Goal: Task Accomplishment & Management: Use online tool/utility

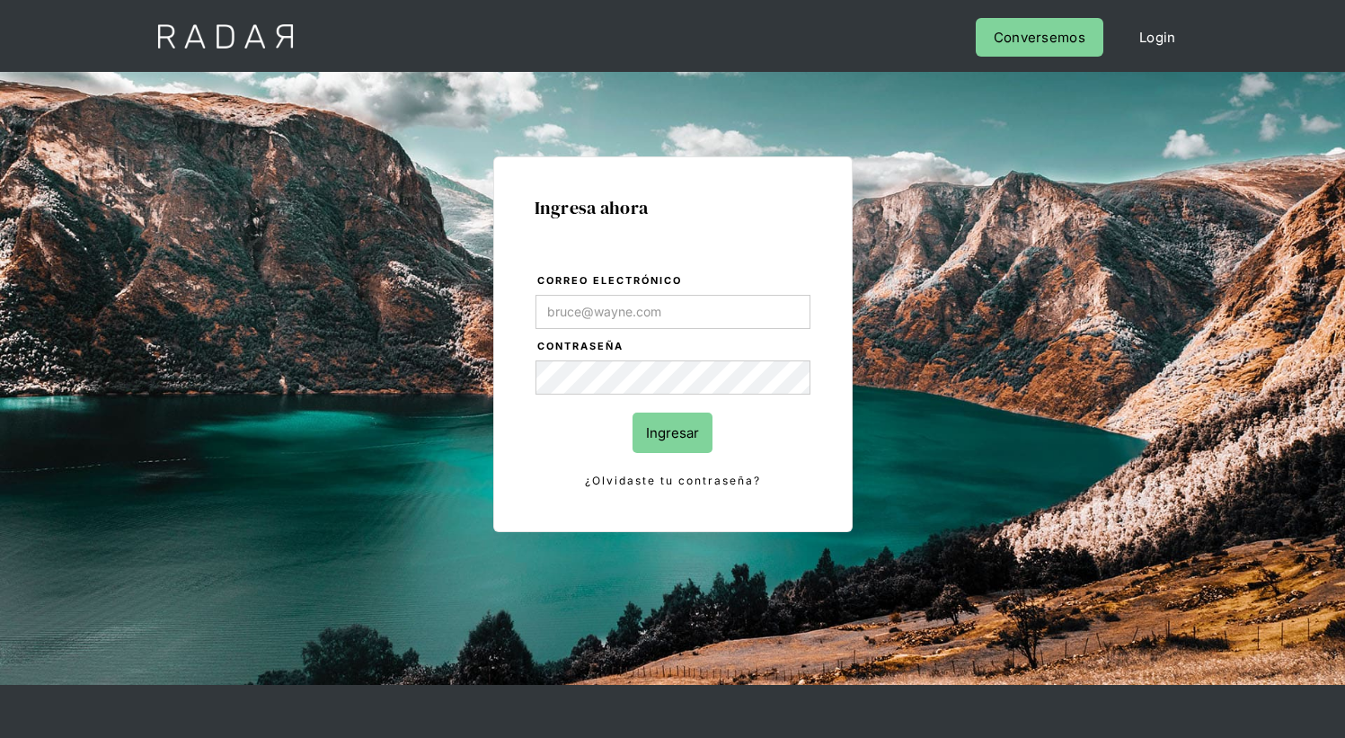
type input "[EMAIL_ADDRESS][PERSON_NAME][DOMAIN_NAME]"
click at [672, 432] on input "Ingresar" at bounding box center [672, 432] width 80 height 40
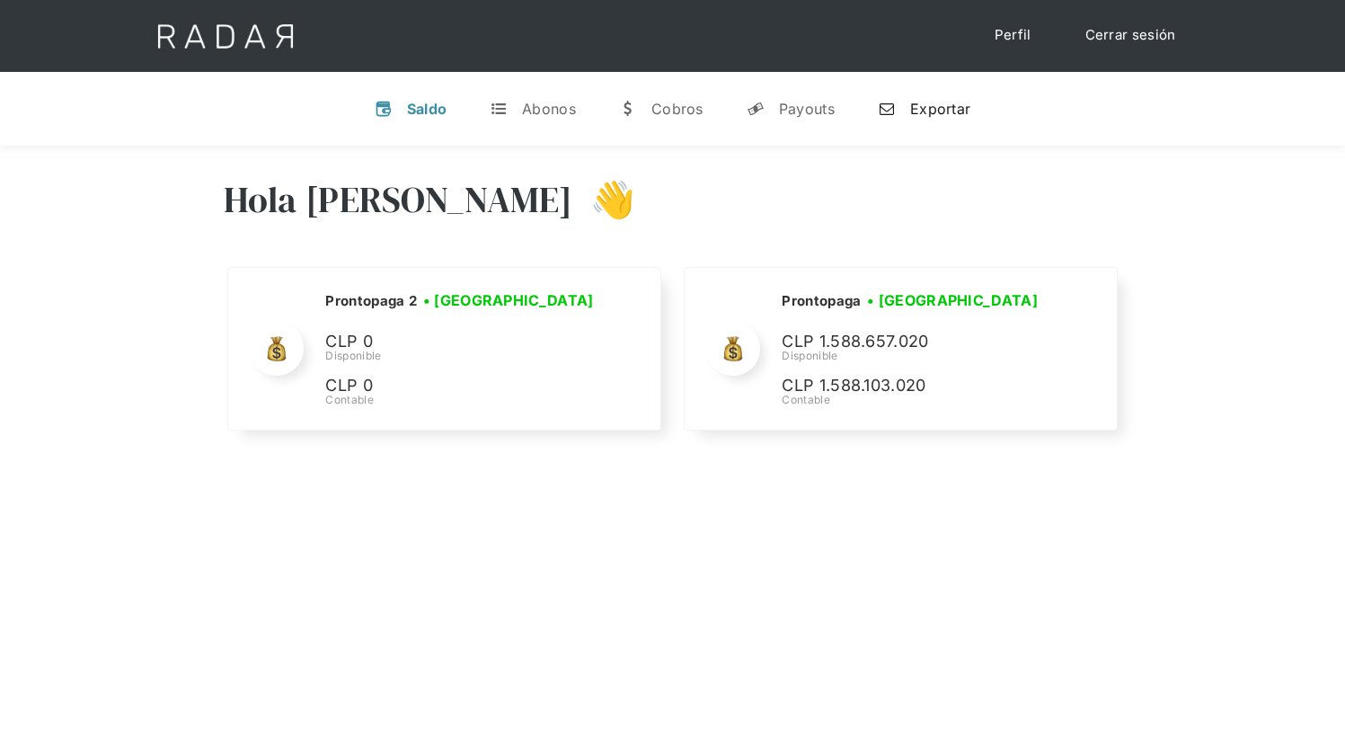
click at [923, 108] on div "Exportar" at bounding box center [940, 109] width 60 height 18
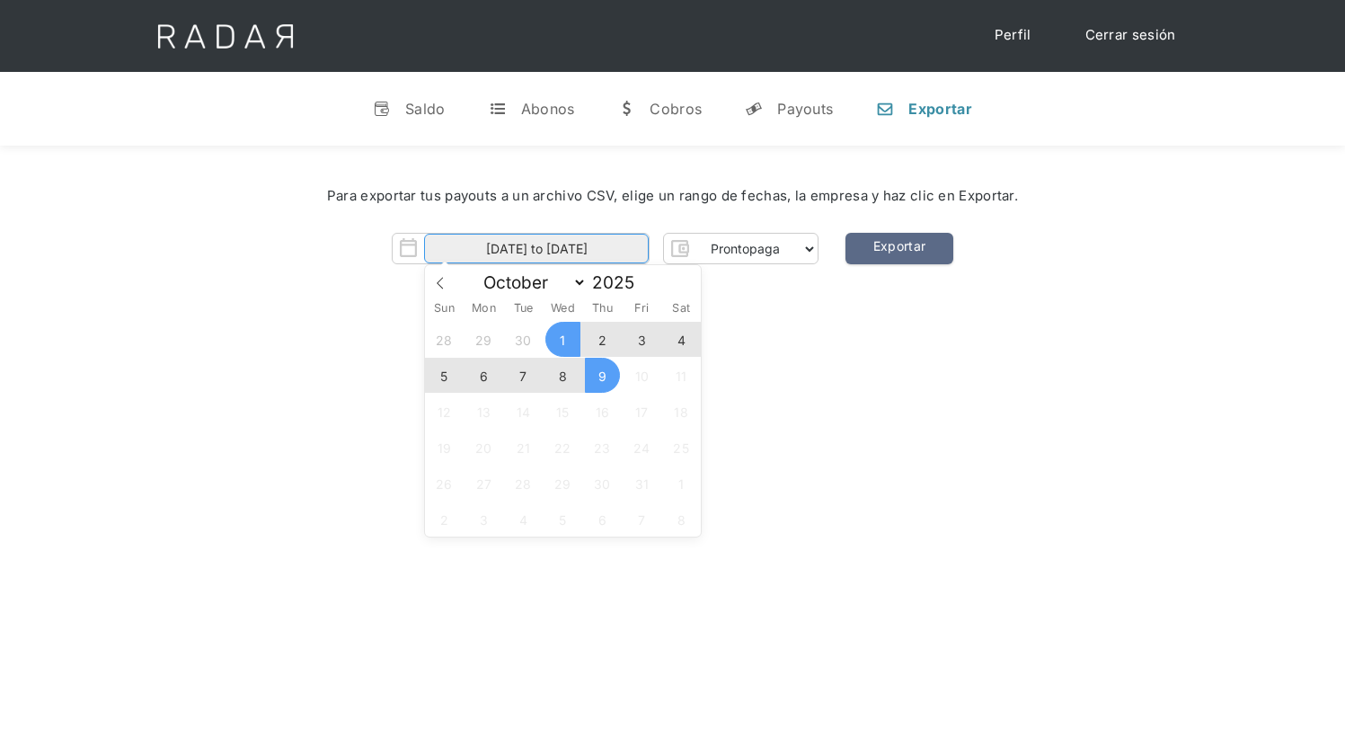
click at [536, 249] on input "01-10-2025 to 09-10-2025" at bounding box center [536, 249] width 225 height 30
click at [562, 375] on span "8" at bounding box center [562, 375] width 35 height 35
type input "08-10-2025"
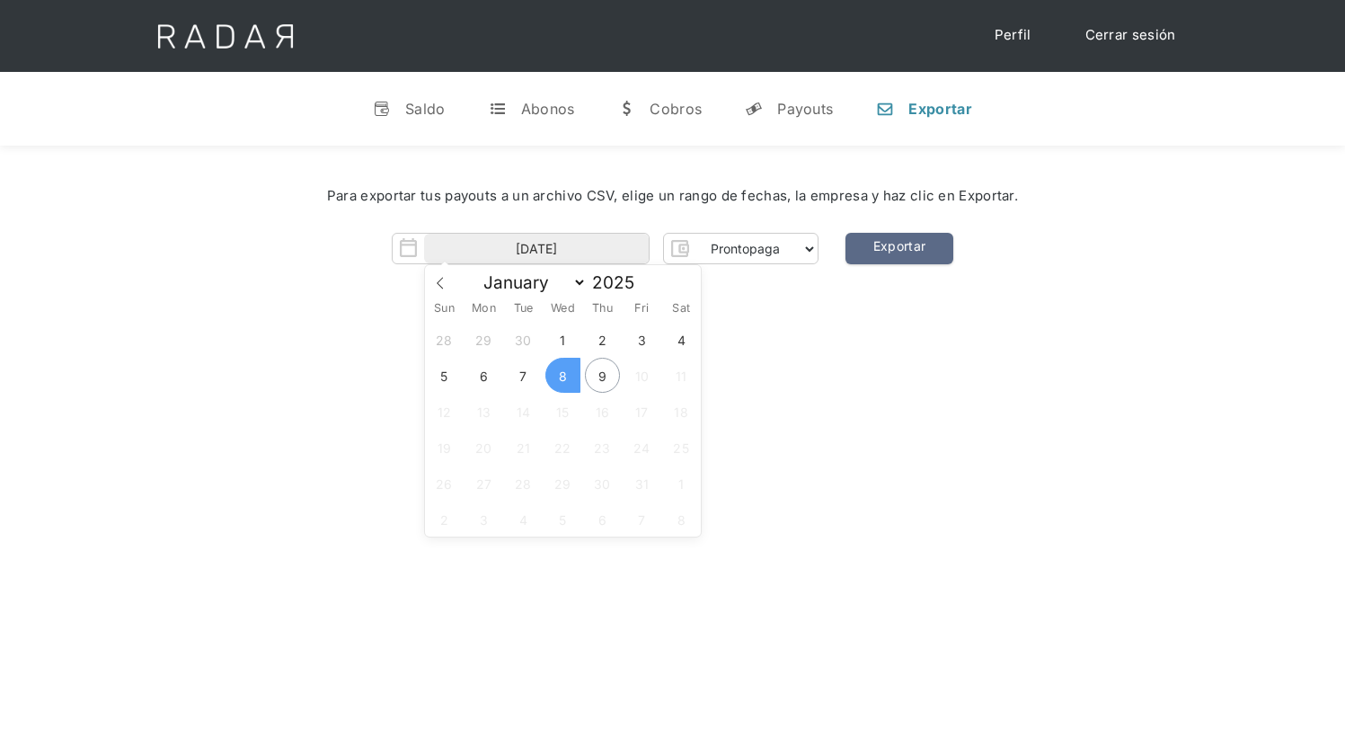
click at [562, 375] on span "8" at bounding box center [562, 375] width 35 height 35
click at [898, 249] on link "Exportar" at bounding box center [899, 248] width 108 height 31
